Goal: Navigation & Orientation: Find specific page/section

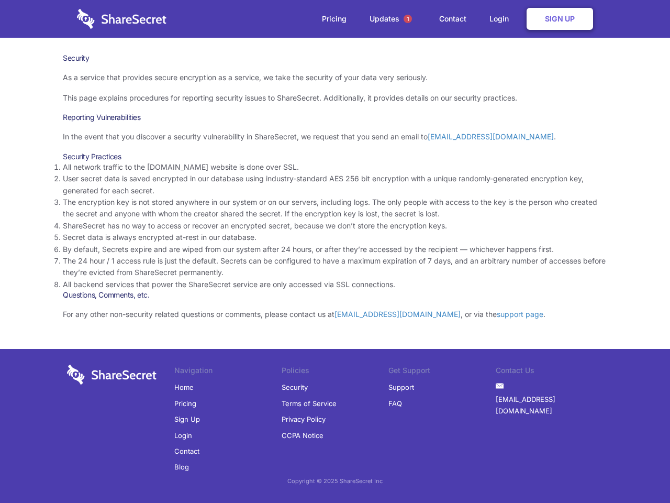
click at [335, 251] on li "By default, Secrets expire and are wiped from our system after 24 hours, or aft…" at bounding box center [335, 249] width 544 height 12
click at [408, 19] on span "1" at bounding box center [408, 19] width 8 height 8
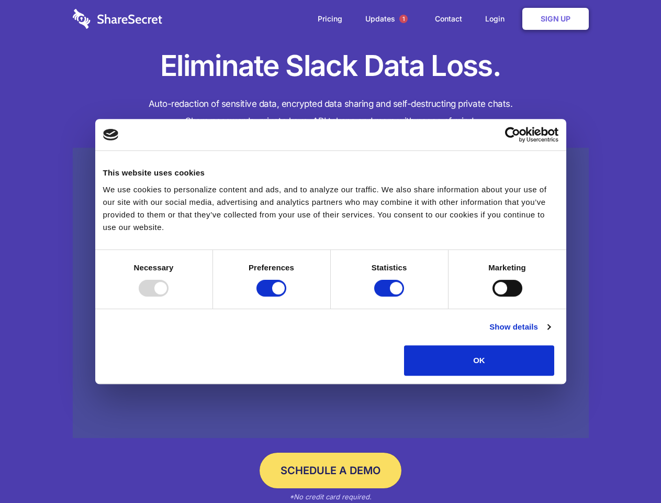
click at [169, 296] on div at bounding box center [154, 288] width 30 height 17
click at [286, 296] on input "Preferences" at bounding box center [272, 288] width 30 height 17
checkbox input "false"
click at [391, 296] on input "Statistics" at bounding box center [389, 288] width 30 height 17
checkbox input "false"
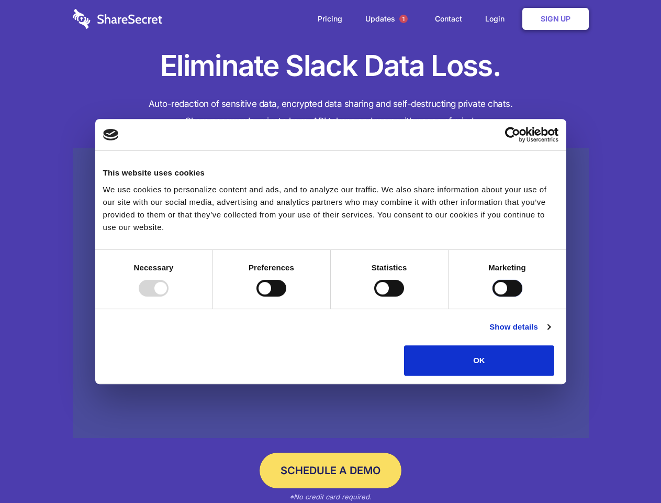
click at [493, 296] on input "Marketing" at bounding box center [508, 288] width 30 height 17
checkbox input "true"
click at [550, 333] on link "Show details" at bounding box center [519, 326] width 61 height 13
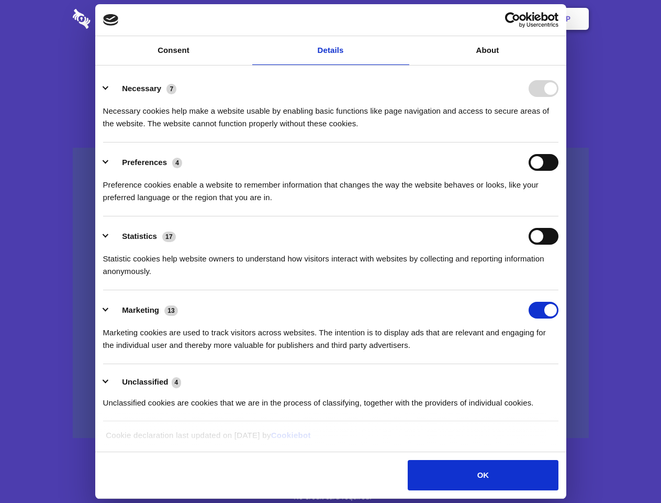
click at [559, 142] on li "Necessary 7 Necessary cookies help make a website usable by enabling basic func…" at bounding box center [330, 106] width 455 height 74
click at [403, 19] on span "1" at bounding box center [403, 19] width 8 height 8
